Goal: Check status: Check status

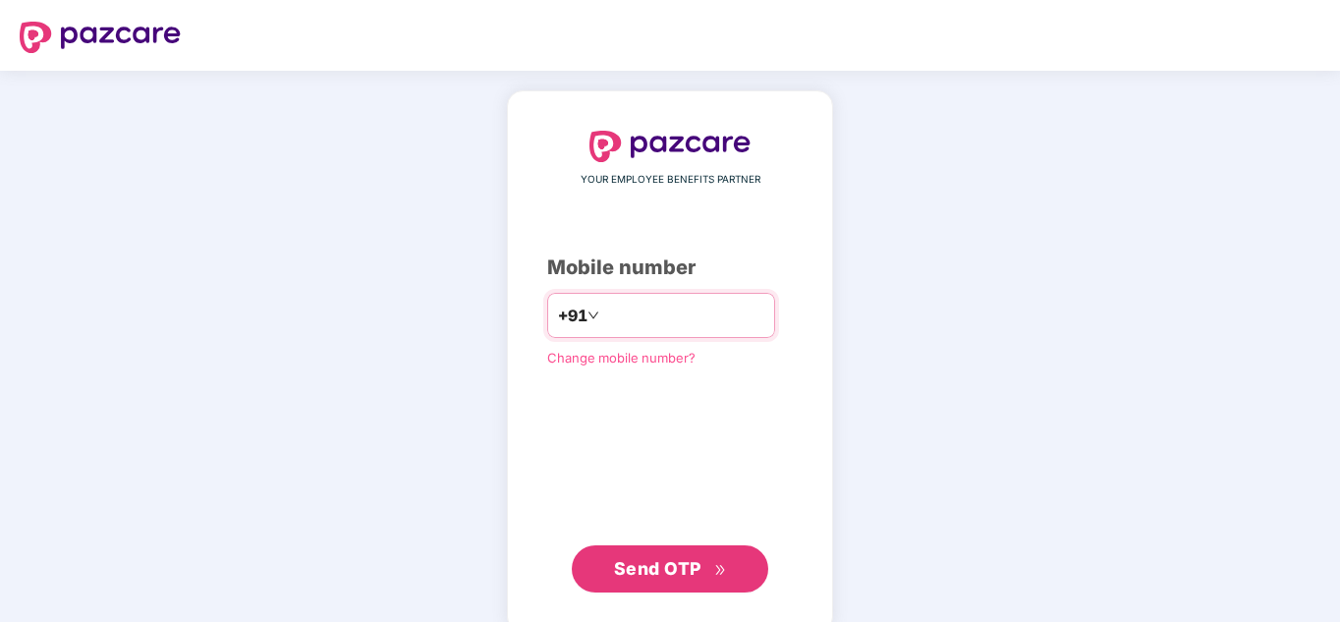
click at [603, 318] on input "number" at bounding box center [683, 315] width 161 height 31
type input "**********"
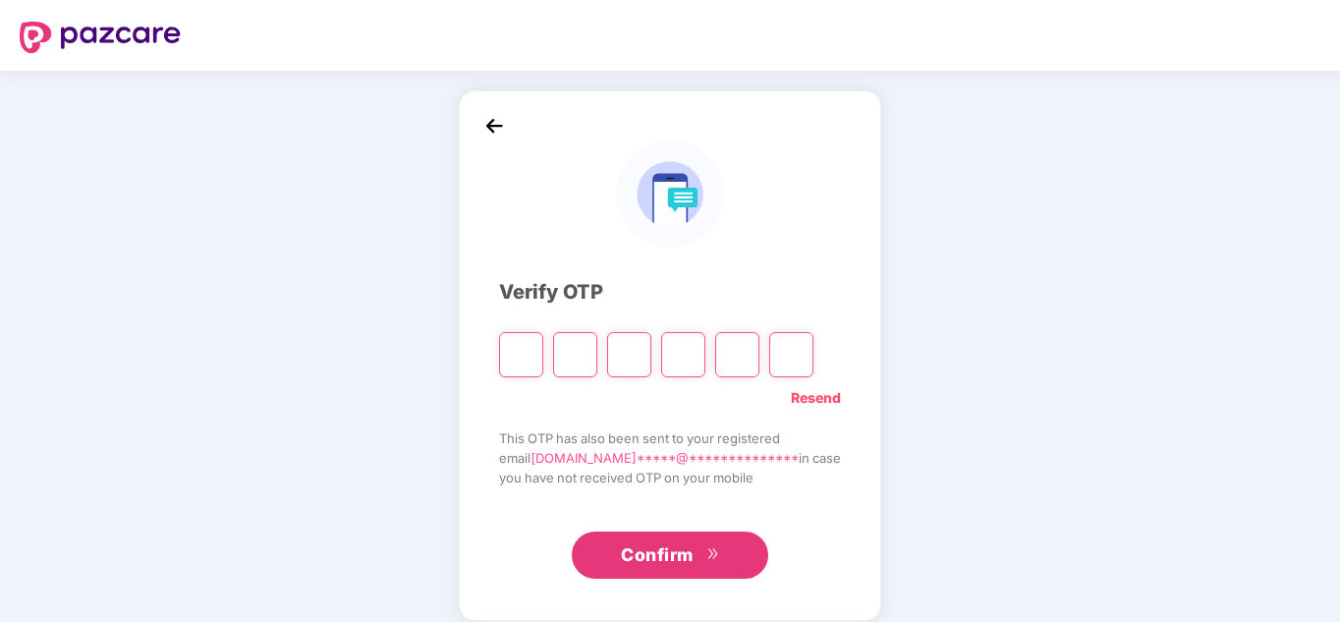
type input "*"
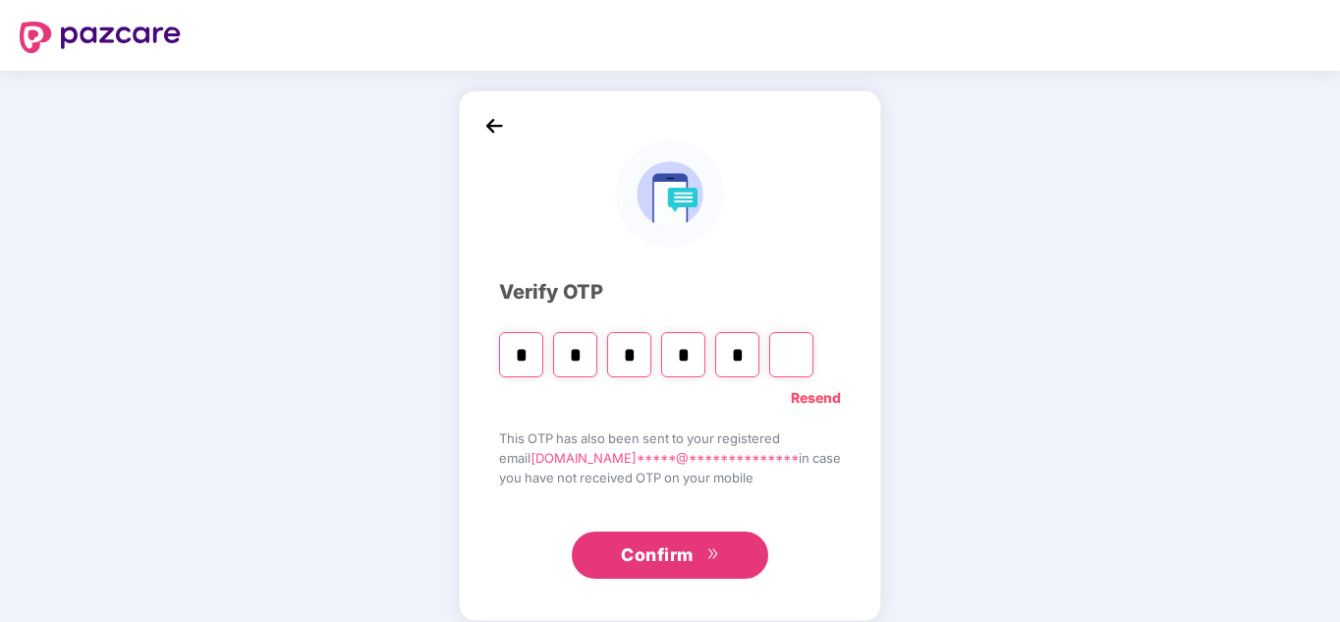
type input "*"
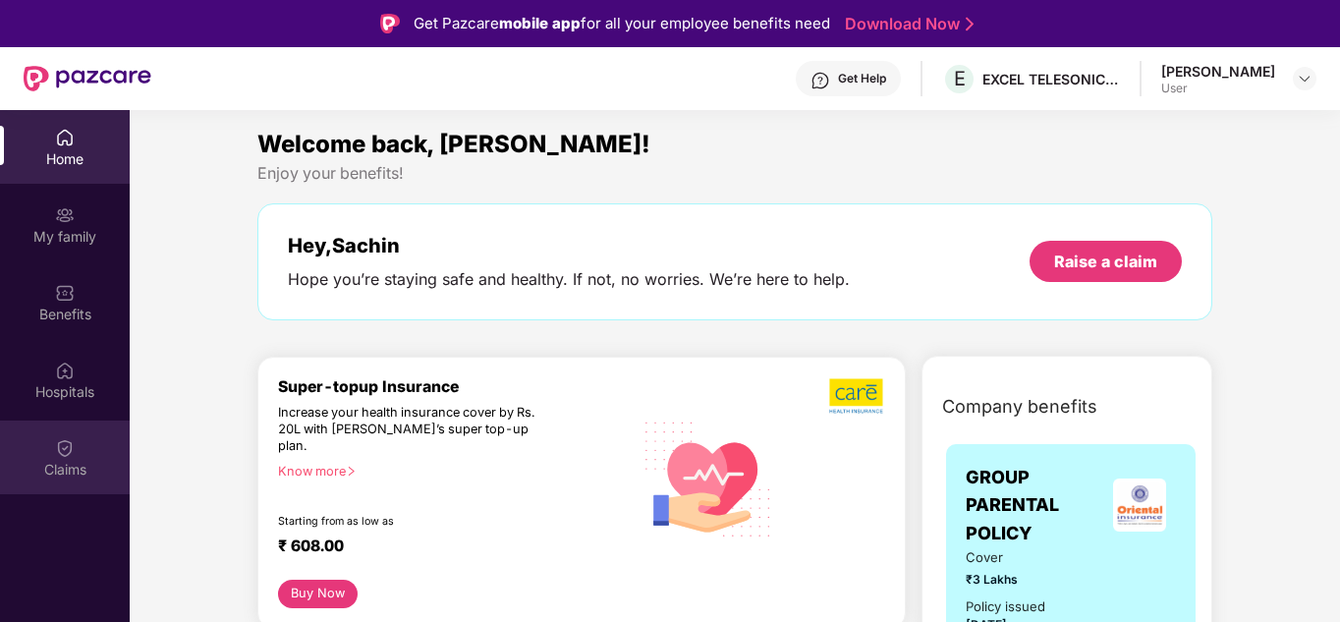
click at [51, 469] on div "Claims" at bounding box center [65, 470] width 130 height 20
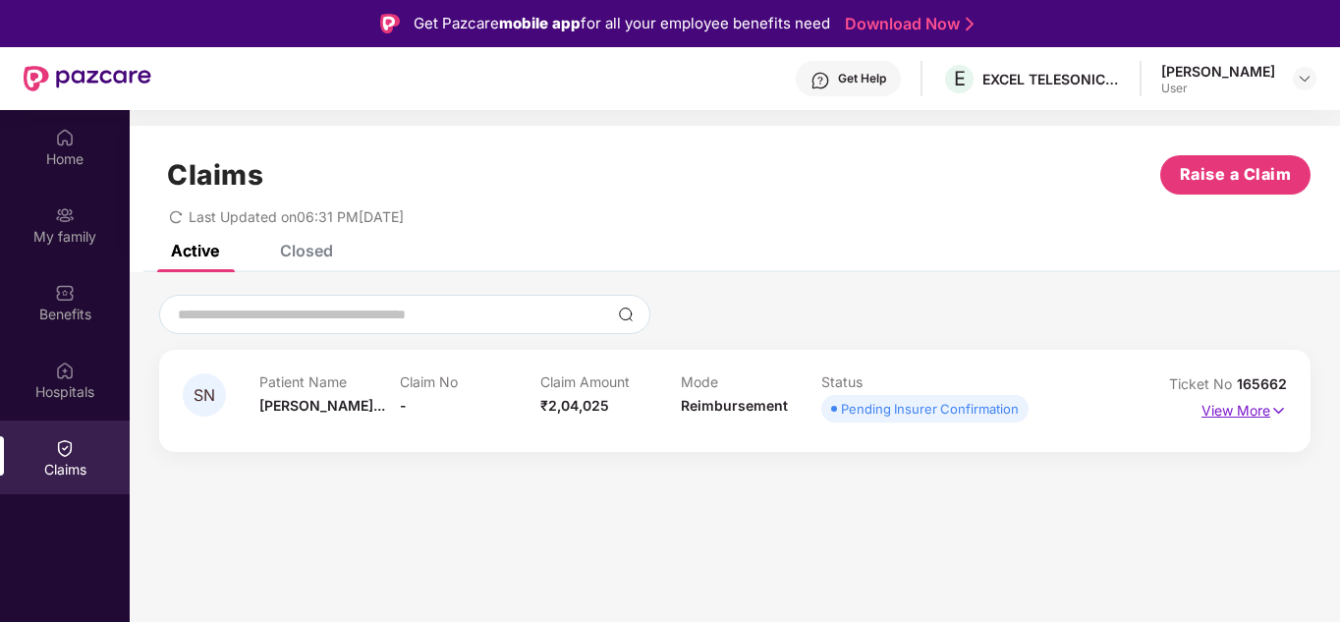
click at [1269, 408] on p "View More" at bounding box center [1243, 408] width 85 height 27
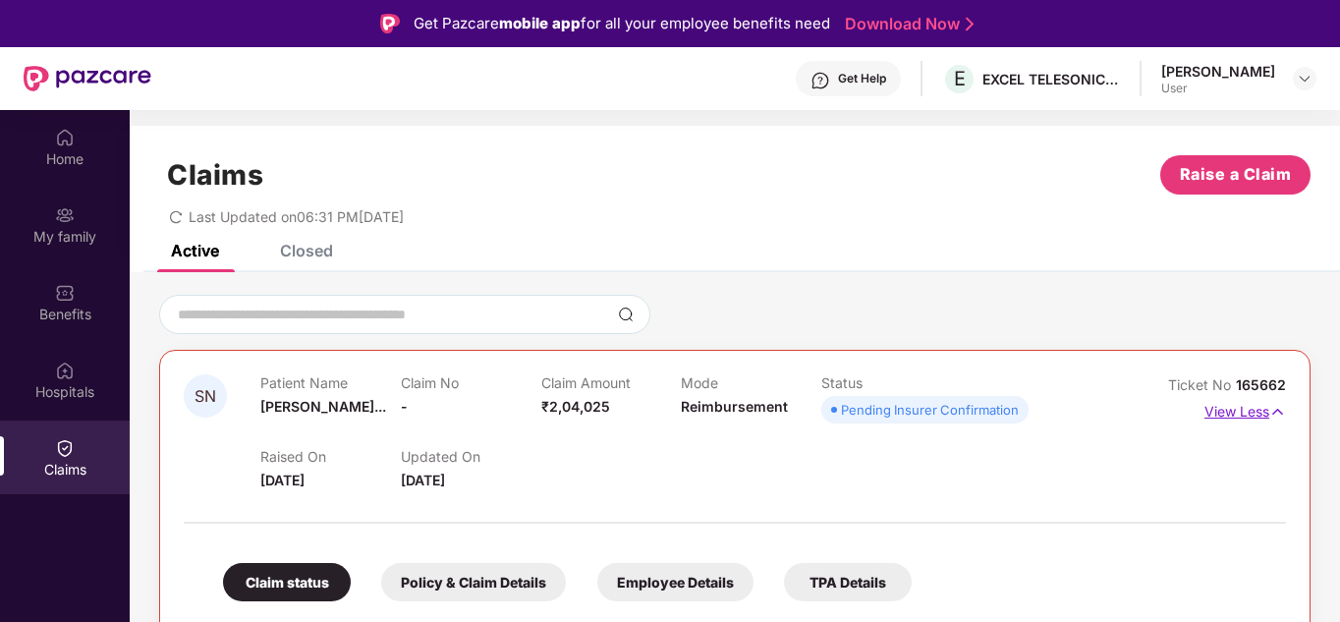
click at [1278, 414] on img at bounding box center [1277, 412] width 17 height 22
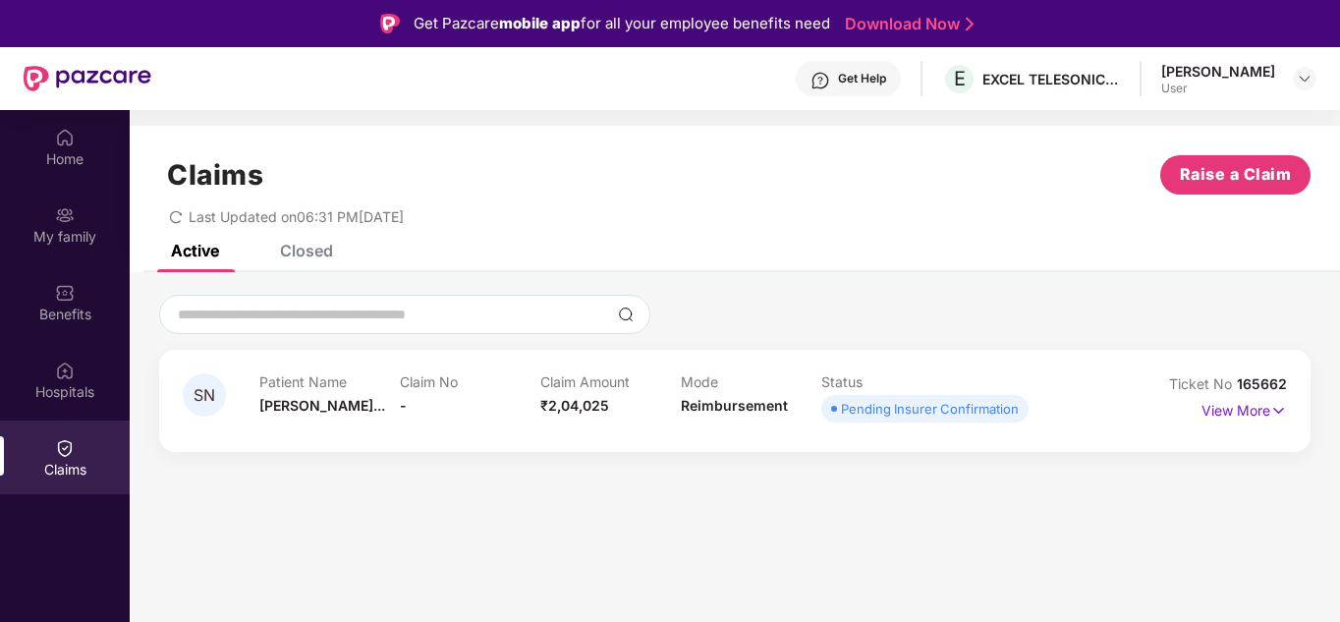
click at [970, 403] on div "Pending Insurer Confirmation" at bounding box center [930, 409] width 178 height 20
click at [907, 416] on div "Pending Insurer Confirmation" at bounding box center [930, 409] width 178 height 20
click at [846, 401] on div "Pending Insurer Confirmation" at bounding box center [930, 409] width 178 height 20
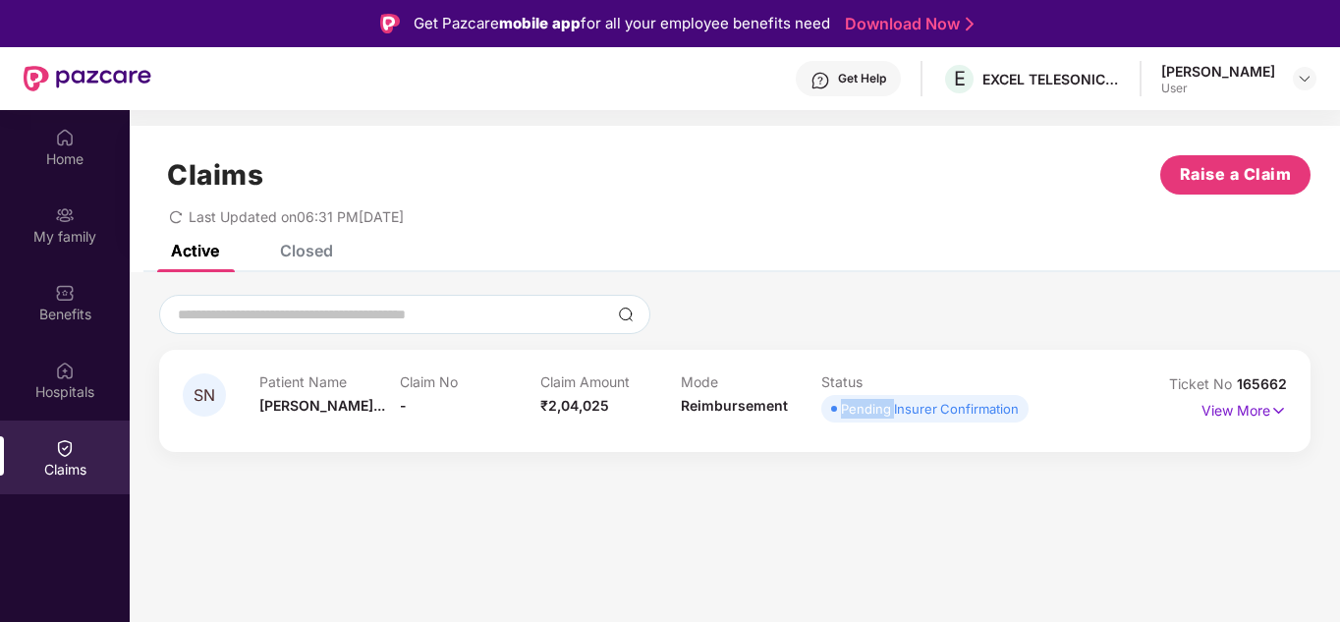
click at [846, 401] on div "Pending Insurer Confirmation" at bounding box center [930, 409] width 178 height 20
drag, startPoint x: 801, startPoint y: 393, endPoint x: 780, endPoint y: 385, distance: 22.1
click at [800, 393] on div "Mode Reimbursement" at bounding box center [751, 400] width 140 height 54
click at [724, 417] on div "Mode Reimbursement" at bounding box center [751, 400] width 140 height 54
click at [724, 413] on span "Reimbursement" at bounding box center [734, 405] width 107 height 17
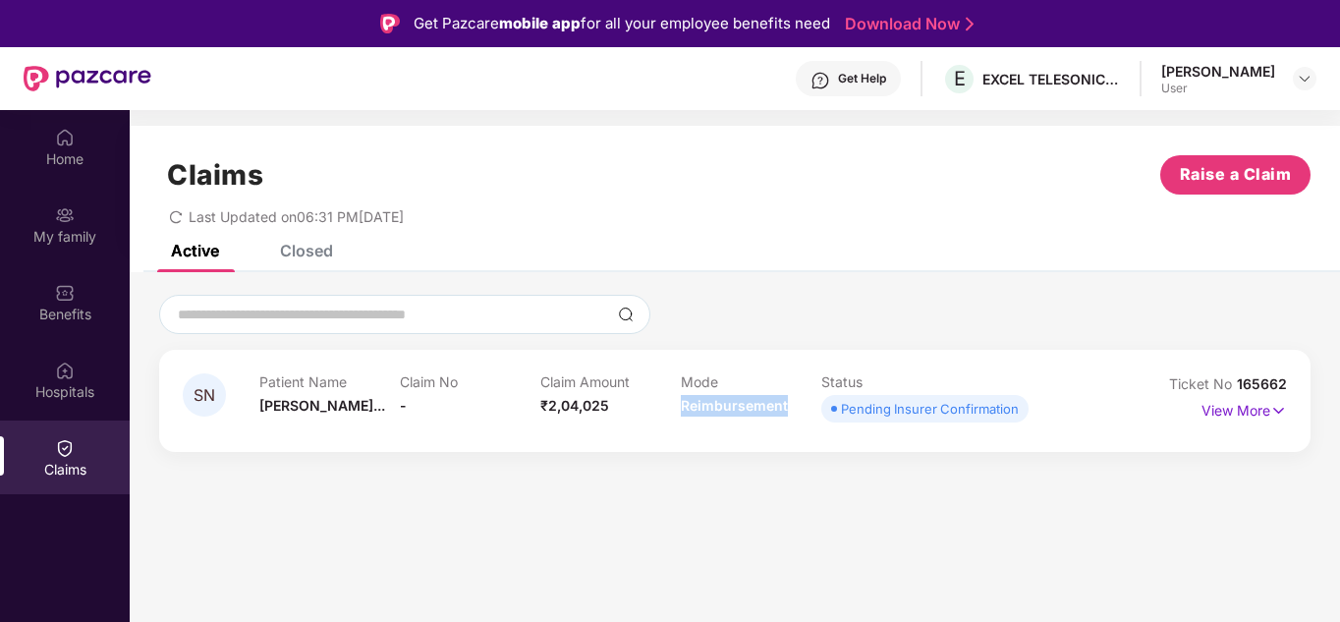
click at [724, 412] on span "Reimbursement" at bounding box center [734, 405] width 107 height 17
drag, startPoint x: 831, startPoint y: 412, endPoint x: 1019, endPoint y: 425, distance: 188.1
click at [1019, 425] on div "Patient Name Suresh Nagesh... Claim No - Claim Amount ₹2,04,025 Mode Reimbursem…" at bounding box center [681, 400] width 844 height 54
click at [1279, 417] on img at bounding box center [1278, 411] width 17 height 22
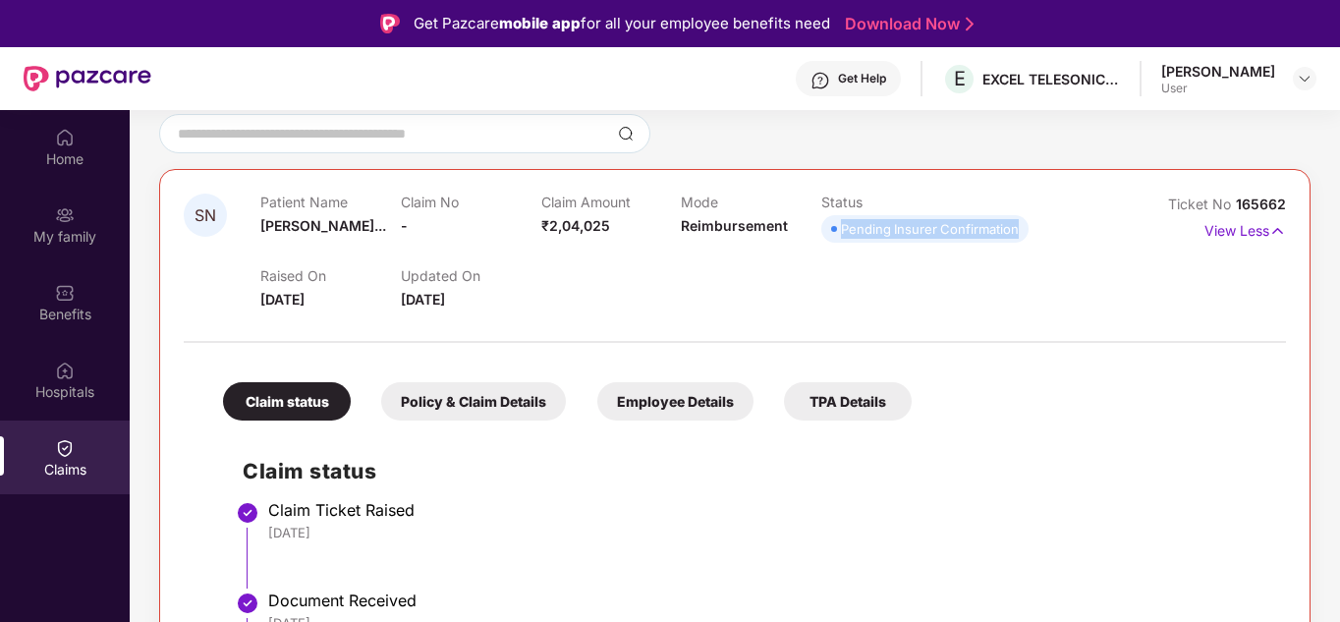
scroll to position [295, 0]
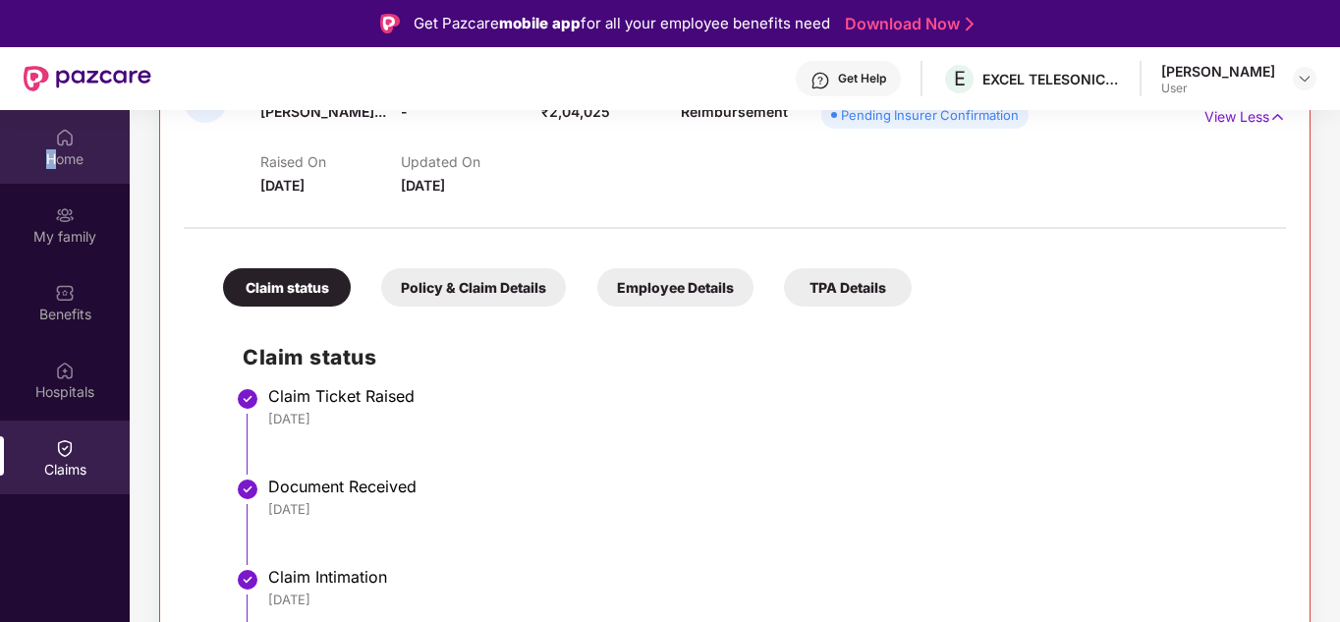
click at [51, 149] on div "Home" at bounding box center [65, 159] width 130 height 20
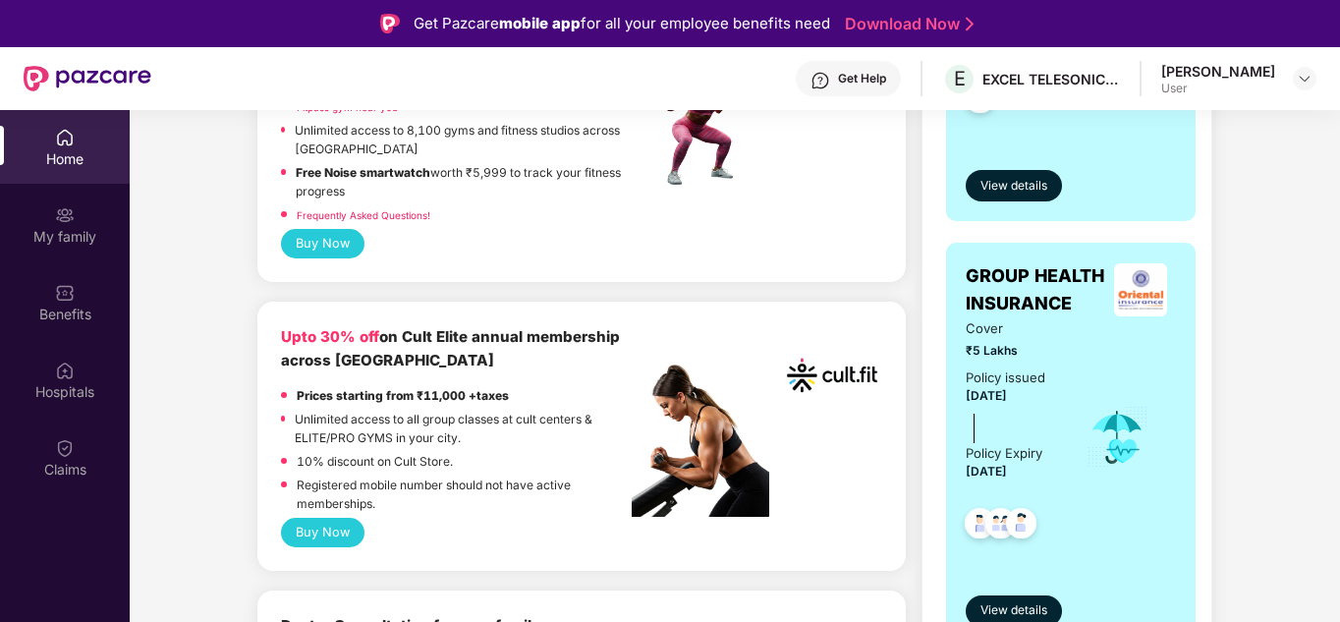
scroll to position [688, 0]
